Goal: Task Accomplishment & Management: Complete application form

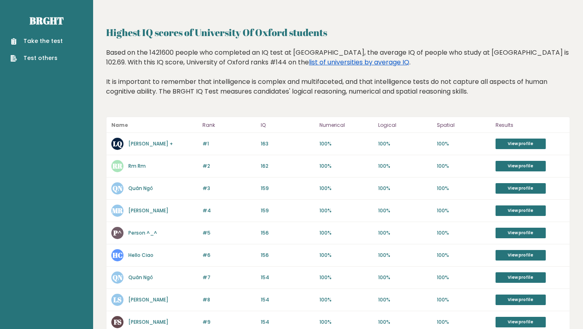
click at [346, 65] on link "list of universities by average IQ" at bounding box center [359, 61] width 100 height 9
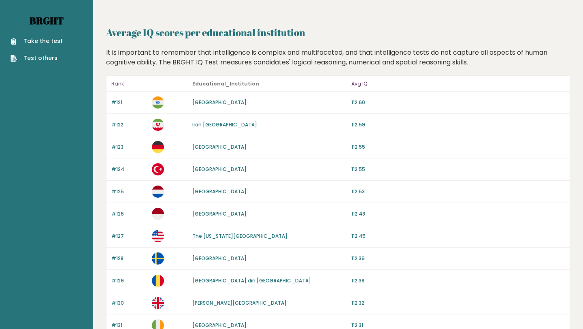
click at [46, 20] on link "Brght" at bounding box center [47, 20] width 34 height 13
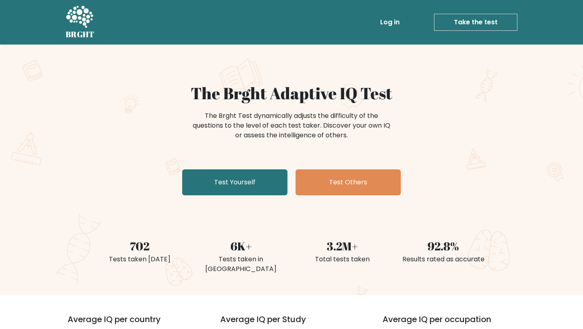
click at [76, 20] on icon at bounding box center [80, 17] width 28 height 24
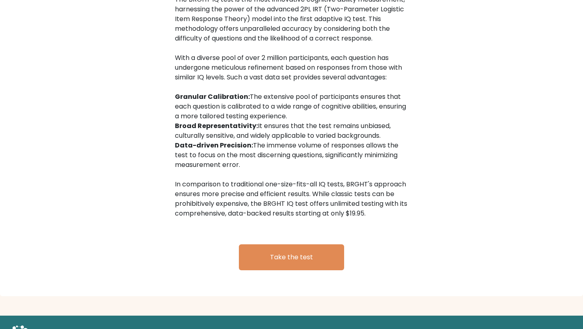
scroll to position [1290, 0]
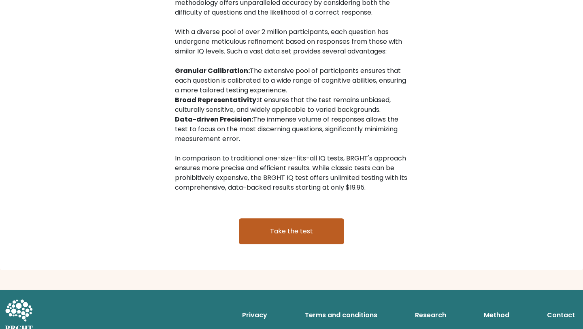
click at [258, 218] on link "Take the test" at bounding box center [291, 231] width 105 height 26
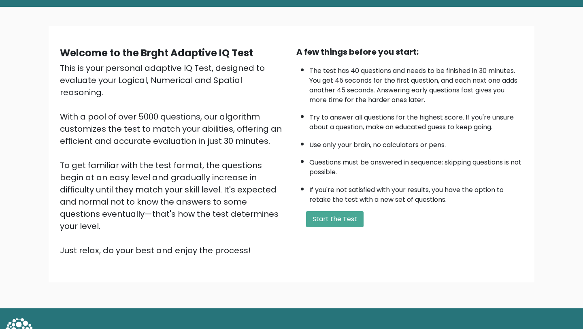
scroll to position [42, 0]
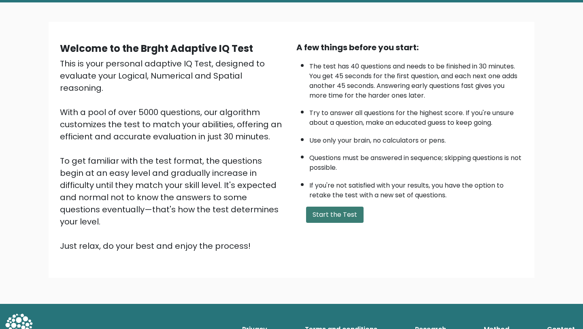
click at [333, 212] on button "Start the Test" at bounding box center [334, 214] width 57 height 16
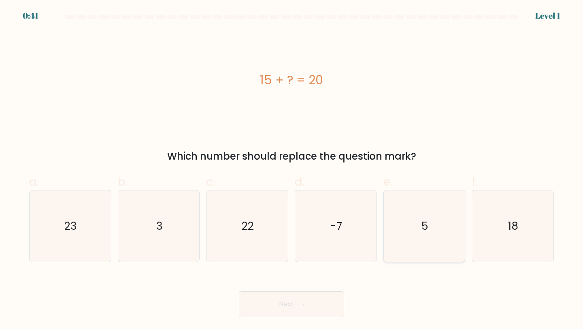
click at [402, 219] on icon "5" at bounding box center [424, 226] width 72 height 72
click at [292, 170] on input "e. 5" at bounding box center [291, 166] width 0 height 5
radio input "true"
click at [312, 296] on button "Next" at bounding box center [291, 304] width 105 height 26
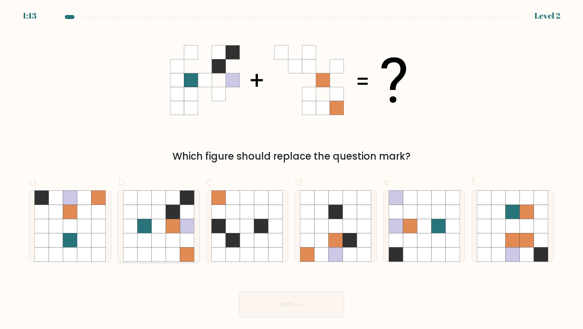
click at [176, 246] on icon at bounding box center [173, 240] width 14 height 14
click at [291, 170] on input "b." at bounding box center [291, 166] width 0 height 5
radio input "true"
click at [269, 298] on button "Next" at bounding box center [291, 304] width 105 height 26
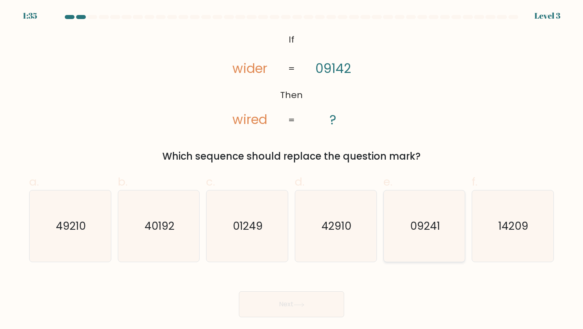
click at [396, 231] on icon "09241" at bounding box center [424, 226] width 72 height 72
click at [292, 170] on input "e. 09241" at bounding box center [291, 166] width 0 height 5
radio input "true"
click at [317, 304] on button "Next" at bounding box center [291, 304] width 105 height 26
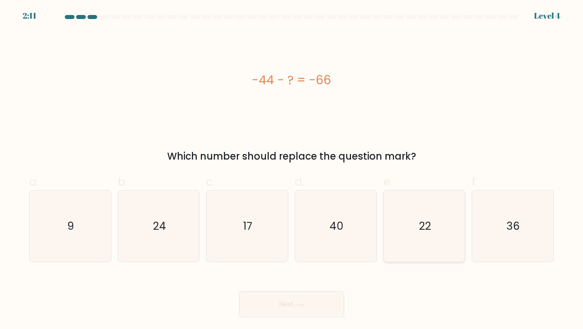
click at [407, 230] on icon "22" at bounding box center [424, 226] width 72 height 72
click at [292, 170] on input "e. 22" at bounding box center [291, 166] width 0 height 5
radio input "true"
click at [285, 308] on button "Next" at bounding box center [291, 304] width 105 height 26
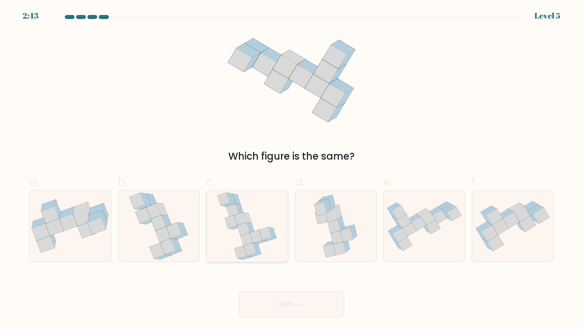
click at [275, 223] on icon at bounding box center [247, 226] width 60 height 72
click at [291, 170] on input "c." at bounding box center [291, 166] width 0 height 5
radio input "true"
click at [277, 300] on button "Next" at bounding box center [291, 304] width 105 height 26
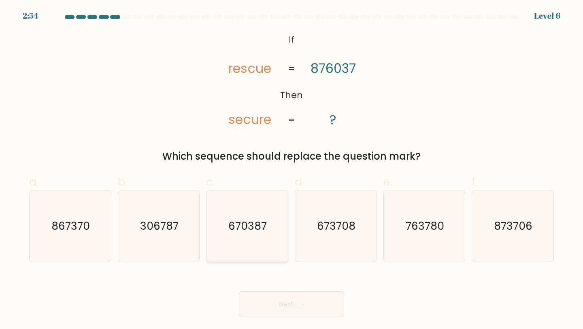
click at [262, 234] on icon "670387" at bounding box center [247, 226] width 72 height 72
click at [291, 170] on input "c. 670387" at bounding box center [291, 166] width 0 height 5
radio input "true"
click at [282, 299] on button "Next" at bounding box center [291, 304] width 105 height 26
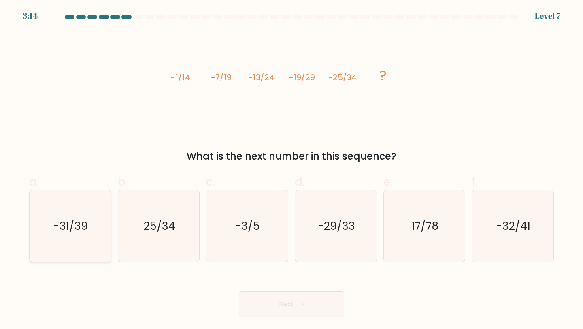
click at [96, 214] on icon "-31/39" at bounding box center [70, 226] width 72 height 72
click at [291, 170] on input "a. -31/39" at bounding box center [291, 166] width 0 height 5
radio input "true"
click at [260, 297] on button "Next" at bounding box center [291, 304] width 105 height 26
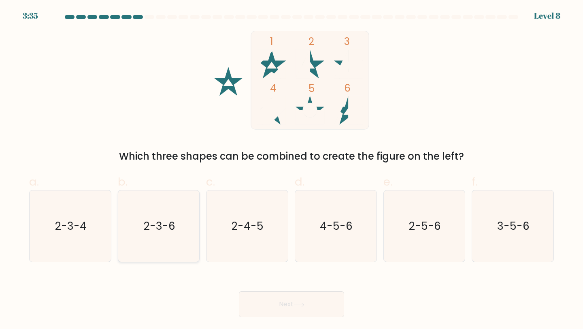
click at [174, 222] on text "2-3-6" at bounding box center [160, 225] width 32 height 15
click at [291, 170] on input "b. 2-3-6" at bounding box center [291, 166] width 0 height 5
radio input "true"
click at [262, 299] on button "Next" at bounding box center [291, 304] width 105 height 26
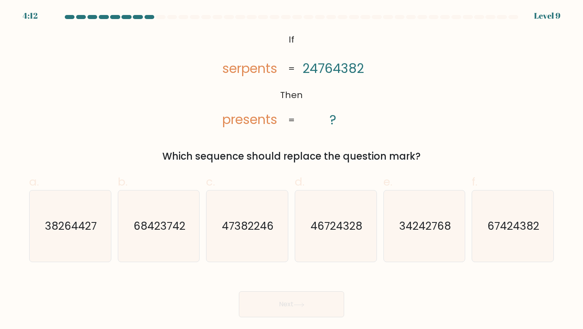
click at [248, 76] on tspan "serpents" at bounding box center [249, 68] width 55 height 18
click at [492, 208] on icon "67424382" at bounding box center [513, 226] width 72 height 72
click at [292, 170] on input "f. 67424382" at bounding box center [291, 166] width 0 height 5
radio input "true"
click at [315, 294] on button "Next" at bounding box center [291, 304] width 105 height 26
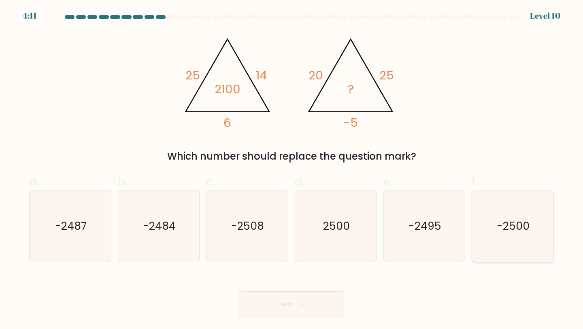
click at [507, 212] on icon "-2500" at bounding box center [513, 226] width 72 height 72
click at [292, 170] on input "f. -2500" at bounding box center [291, 166] width 0 height 5
radio input "true"
click at [494, 210] on icon "-2500" at bounding box center [512, 226] width 71 height 71
click at [292, 170] on input "f. -2500" at bounding box center [291, 166] width 0 height 5
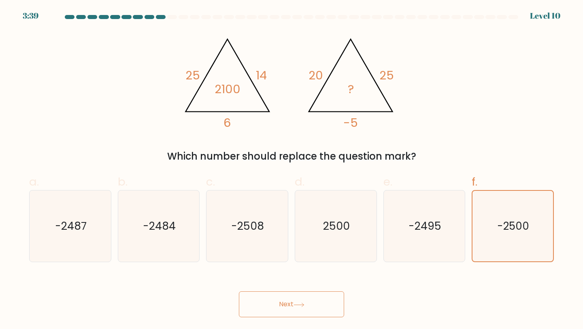
click at [306, 301] on button "Next" at bounding box center [291, 304] width 105 height 26
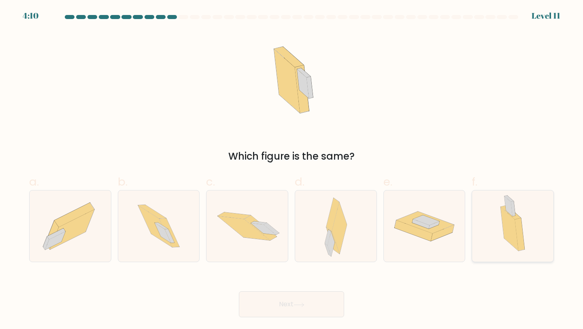
click at [518, 225] on icon at bounding box center [520, 234] width 10 height 33
click at [292, 170] on input "f." at bounding box center [291, 166] width 0 height 5
radio input "true"
click at [333, 303] on button "Next" at bounding box center [291, 304] width 105 height 26
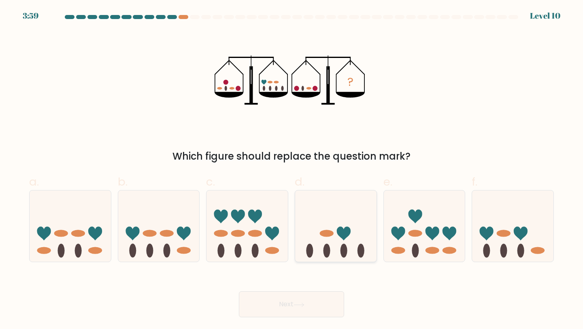
click at [326, 208] on icon at bounding box center [335, 225] width 81 height 67
click at [292, 170] on input "d." at bounding box center [291, 166] width 0 height 5
radio input "true"
click at [302, 306] on icon at bounding box center [298, 304] width 11 height 4
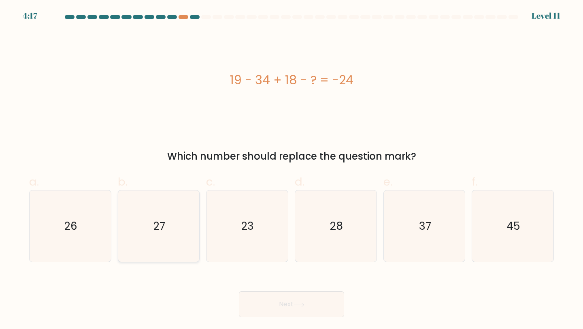
click at [180, 201] on icon "27" at bounding box center [159, 226] width 72 height 72
click at [291, 170] on input "b. 27" at bounding box center [291, 166] width 0 height 5
radio input "true"
click at [260, 305] on button "Next" at bounding box center [291, 304] width 105 height 26
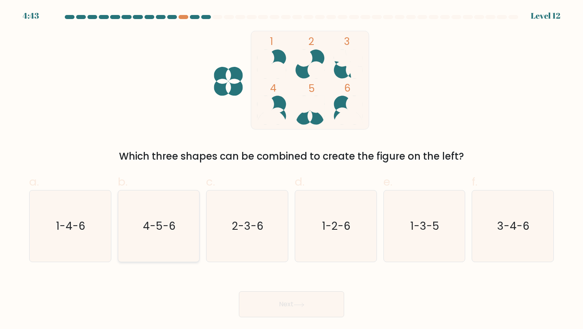
click at [166, 223] on text "4-5-6" at bounding box center [159, 225] width 33 height 15
click at [291, 170] on input "b. 4-5-6" at bounding box center [291, 166] width 0 height 5
radio input "true"
click at [274, 301] on button "Next" at bounding box center [291, 304] width 105 height 26
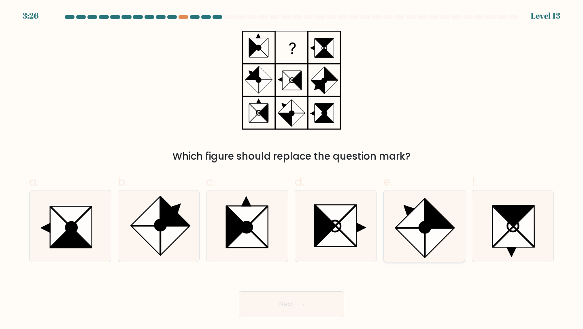
click at [419, 226] on icon at bounding box center [424, 227] width 11 height 11
click at [292, 170] on input "e." at bounding box center [291, 166] width 0 height 5
radio input "true"
click at [299, 310] on button "Next" at bounding box center [291, 304] width 105 height 26
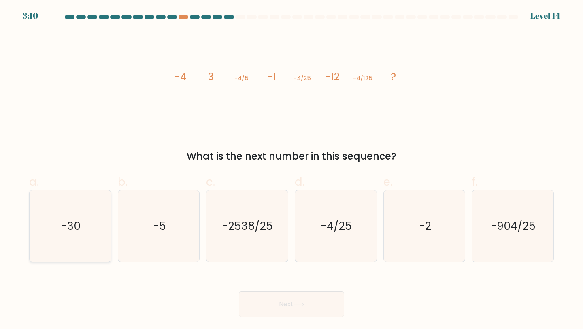
click at [86, 215] on icon "-30" at bounding box center [70, 226] width 72 height 72
click at [291, 170] on input "a. -30" at bounding box center [291, 166] width 0 height 5
radio input "true"
click at [289, 297] on button "Next" at bounding box center [291, 304] width 105 height 26
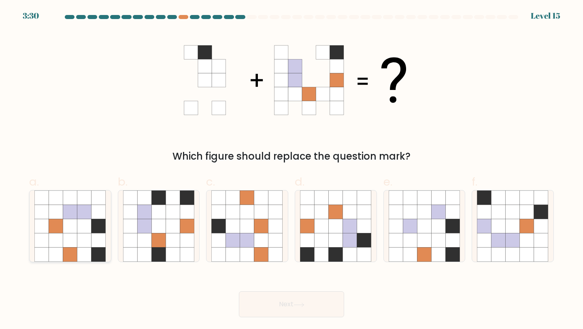
click at [95, 233] on icon at bounding box center [98, 226] width 14 height 14
click at [291, 170] on input "a." at bounding box center [291, 166] width 0 height 5
radio input "true"
click at [106, 246] on div at bounding box center [70, 226] width 82 height 72
click at [291, 170] on input "a." at bounding box center [291, 166] width 0 height 5
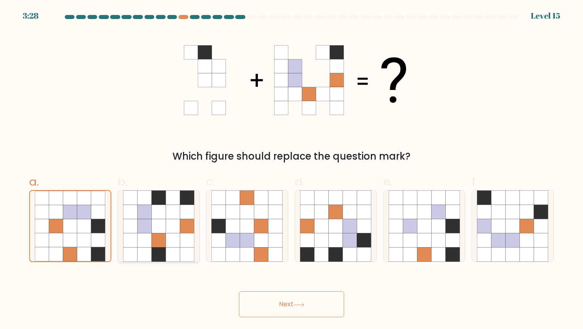
click at [165, 242] on icon at bounding box center [158, 240] width 14 height 14
click at [291, 170] on input "b." at bounding box center [291, 166] width 0 height 5
radio input "true"
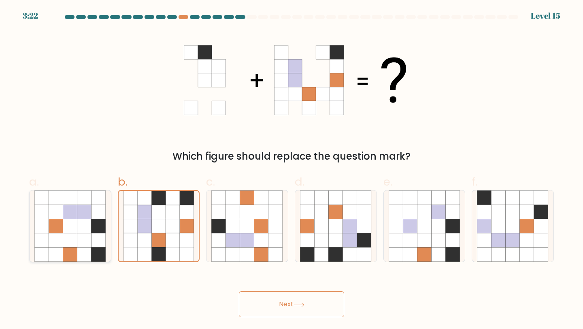
click at [91, 233] on icon at bounding box center [84, 240] width 14 height 14
click at [291, 170] on input "a." at bounding box center [291, 166] width 0 height 5
radio input "true"
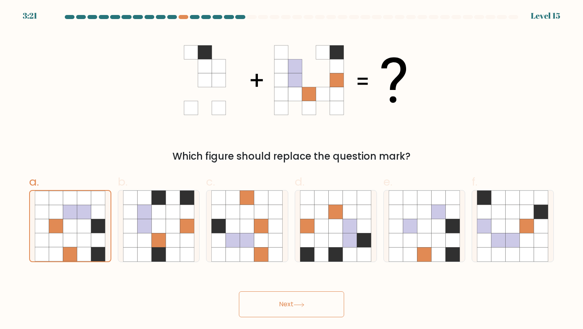
click at [275, 297] on button "Next" at bounding box center [291, 304] width 105 height 26
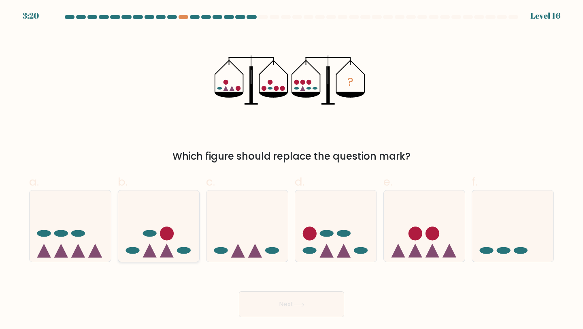
click at [170, 234] on circle at bounding box center [167, 233] width 14 height 14
click at [291, 170] on input "b." at bounding box center [291, 166] width 0 height 5
radio input "true"
click at [106, 235] on icon at bounding box center [70, 225] width 81 height 67
click at [291, 170] on input "a." at bounding box center [291, 166] width 0 height 5
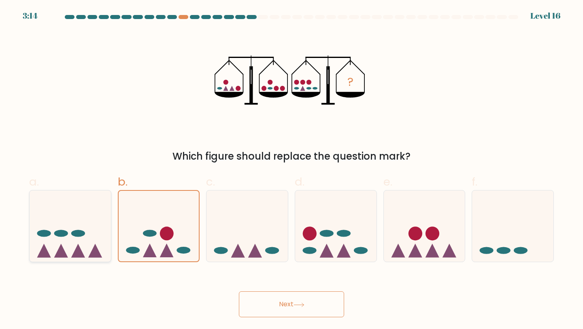
radio input "true"
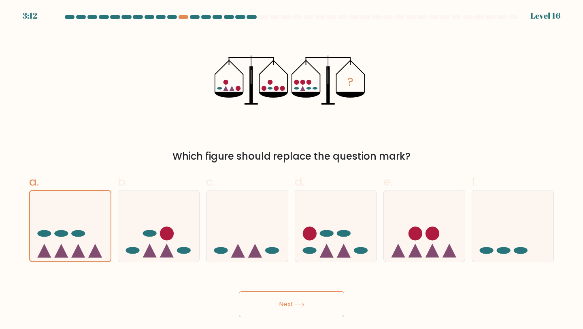
click at [287, 299] on button "Next" at bounding box center [291, 304] width 105 height 26
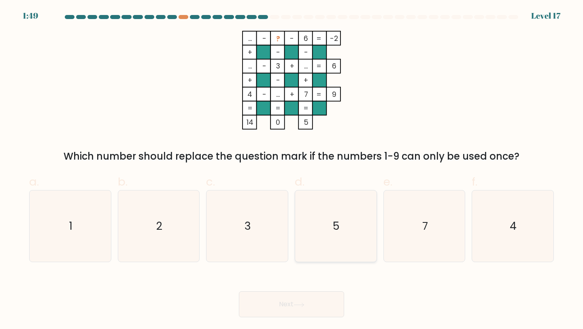
click at [348, 220] on icon "5" at bounding box center [336, 226] width 72 height 72
click at [292, 170] on input "d. 5" at bounding box center [291, 166] width 0 height 5
radio input "true"
click at [297, 303] on icon at bounding box center [298, 304] width 11 height 4
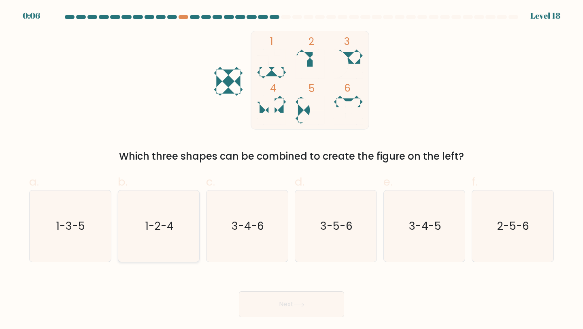
click at [177, 216] on icon "1-2-4" at bounding box center [159, 226] width 72 height 72
click at [291, 170] on input "b. 1-2-4" at bounding box center [291, 166] width 0 height 5
radio input "true"
click at [273, 299] on button "Next" at bounding box center [291, 304] width 105 height 26
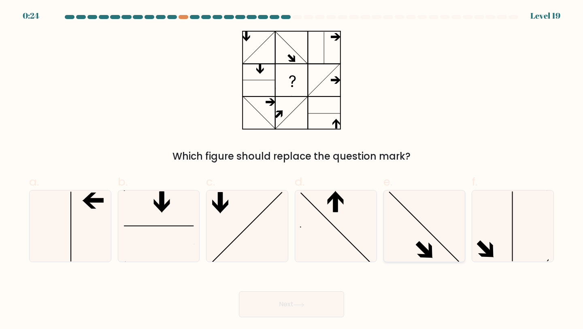
click at [407, 205] on icon at bounding box center [424, 226] width 72 height 72
click at [292, 170] on input "e." at bounding box center [291, 166] width 0 height 5
radio input "true"
click at [311, 291] on button "Next" at bounding box center [291, 304] width 105 height 26
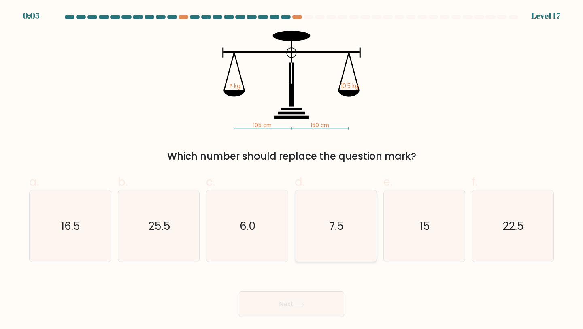
click at [306, 225] on icon "7.5" at bounding box center [336, 226] width 72 height 72
click at [292, 170] on input "d. 7.5" at bounding box center [291, 166] width 0 height 5
radio input "true"
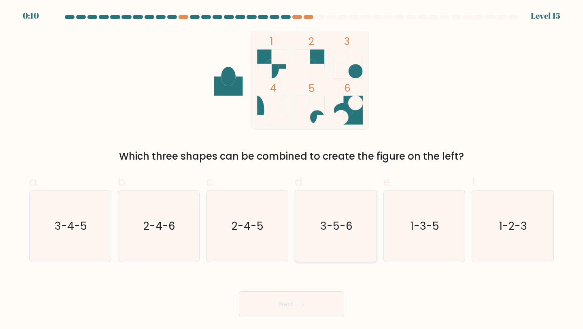
click at [341, 231] on text "3-5-6" at bounding box center [336, 225] width 32 height 15
click at [292, 170] on input "d. 3-5-6" at bounding box center [291, 166] width 0 height 5
radio input "true"
click at [314, 299] on button "Next" at bounding box center [291, 304] width 105 height 26
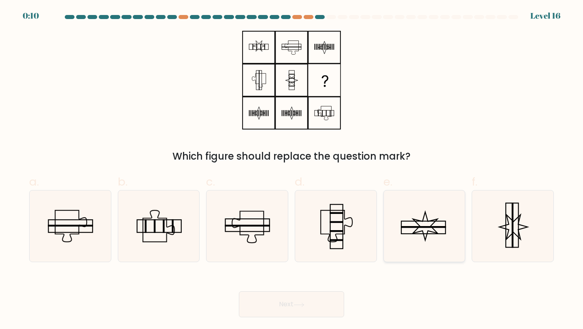
click at [412, 224] on icon at bounding box center [424, 226] width 72 height 72
click at [292, 170] on input "e." at bounding box center [291, 166] width 0 height 5
radio input "true"
click at [486, 222] on icon at bounding box center [513, 226] width 72 height 72
click at [292, 170] on input "f." at bounding box center [291, 166] width 0 height 5
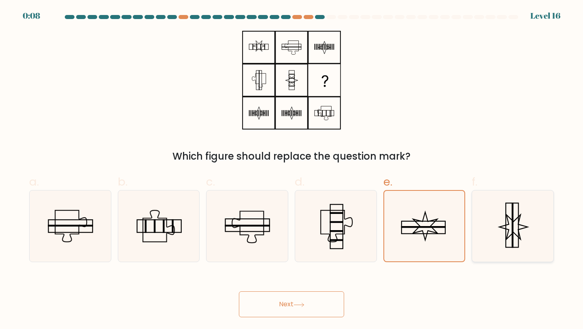
radio input "true"
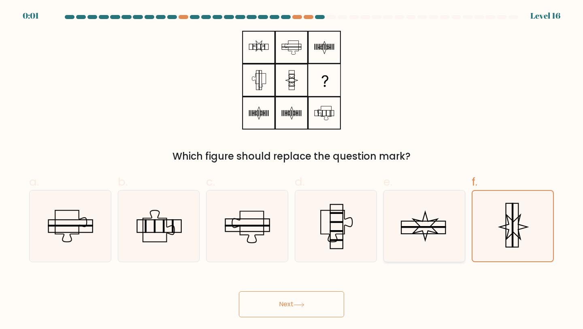
click at [398, 240] on icon at bounding box center [424, 226] width 72 height 72
click at [292, 170] on input "e." at bounding box center [291, 166] width 0 height 5
radio input "true"
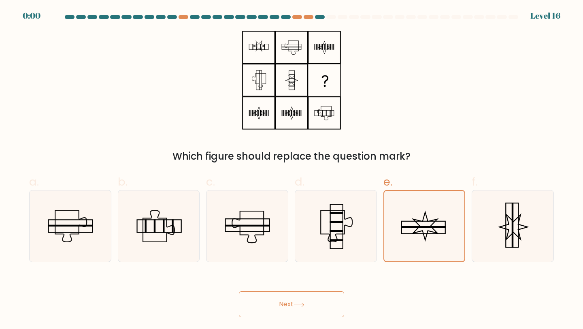
click at [303, 305] on icon at bounding box center [298, 304] width 11 height 4
click at [310, 298] on div "Next" at bounding box center [291, 293] width 534 height 45
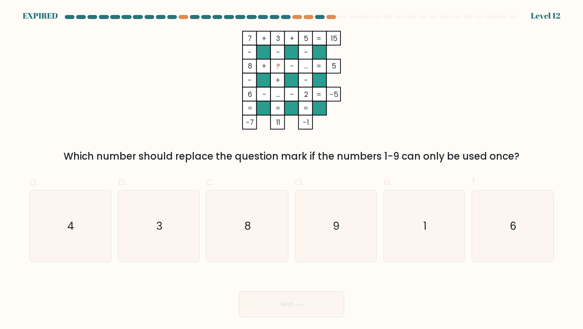
click at [322, 141] on div "7 + 3 + 5 15 - - - 8 + ? - ... 5 - + - 6 - ... - 2 = -5 = = = = -7 11 -1 = Whic…" at bounding box center [291, 97] width 534 height 133
